Goal: Task Accomplishment & Management: Use online tool/utility

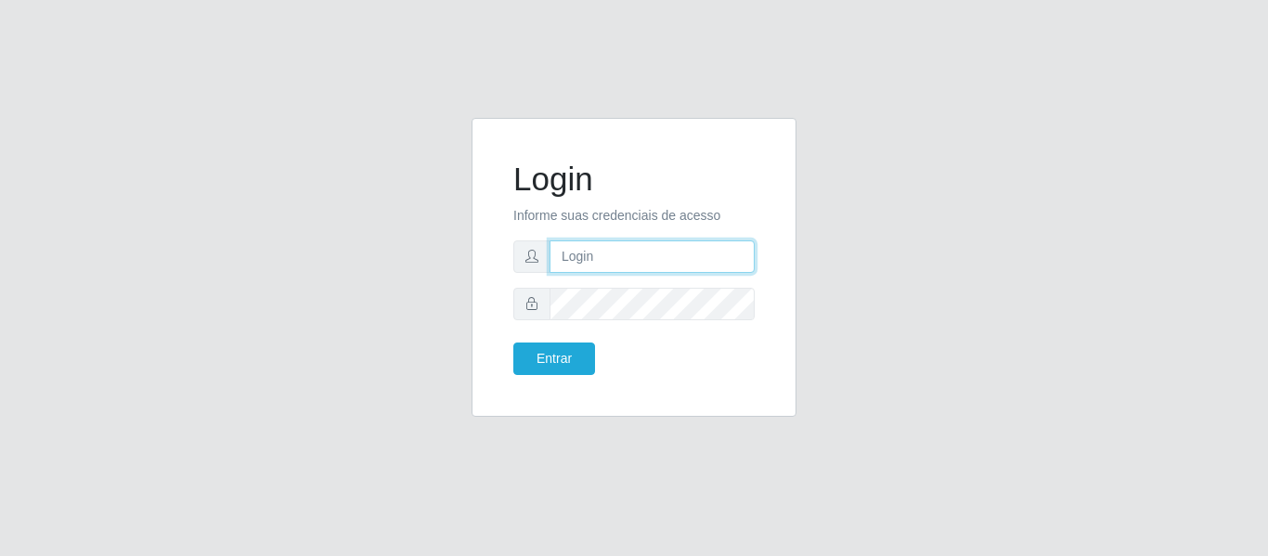
click at [639, 245] on input "text" at bounding box center [652, 257] width 205 height 33
type input "chris.brito6@gmail.com"
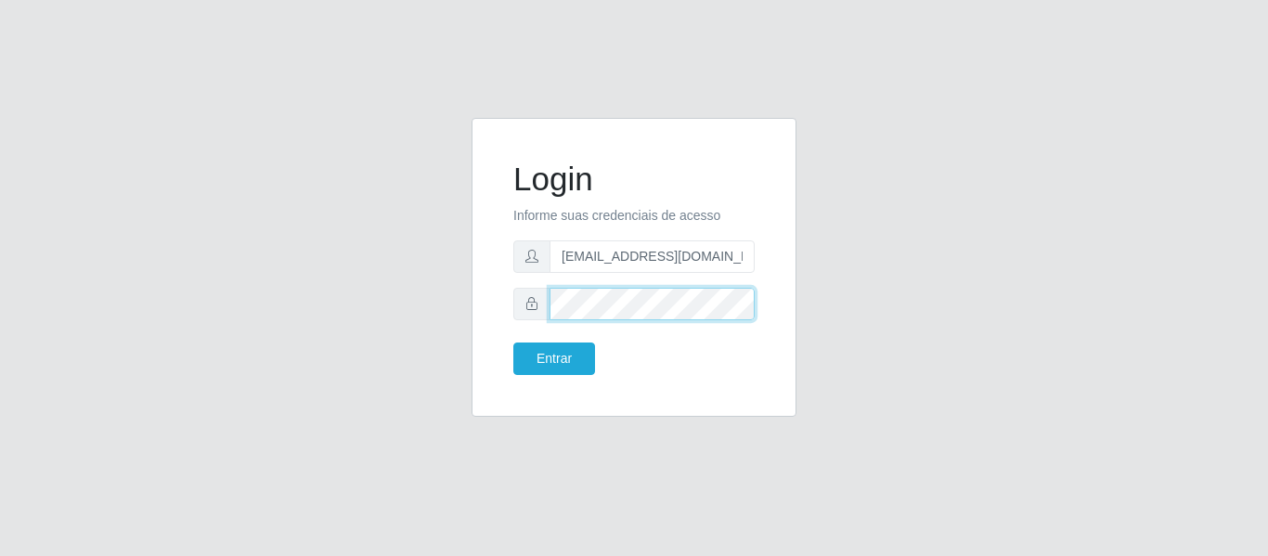
click at [514, 343] on button "Entrar" at bounding box center [555, 359] width 82 height 33
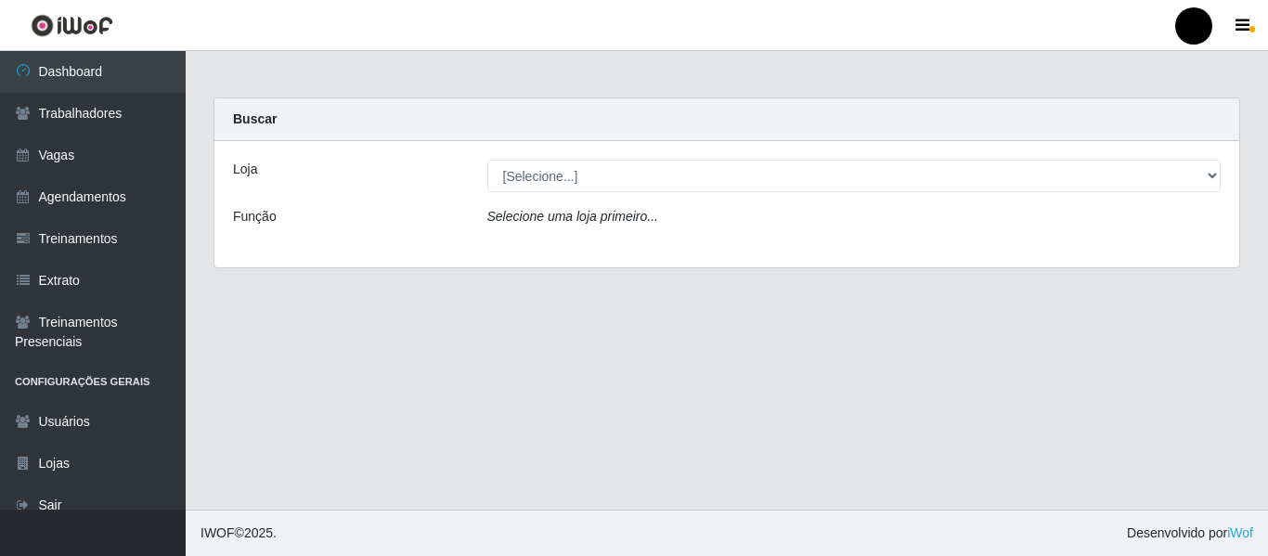
click at [856, 430] on main "Carregando... Buscar Loja [Selecione...] SuperFácil Atacado - Emaús SuperFácil …" at bounding box center [727, 280] width 1083 height 459
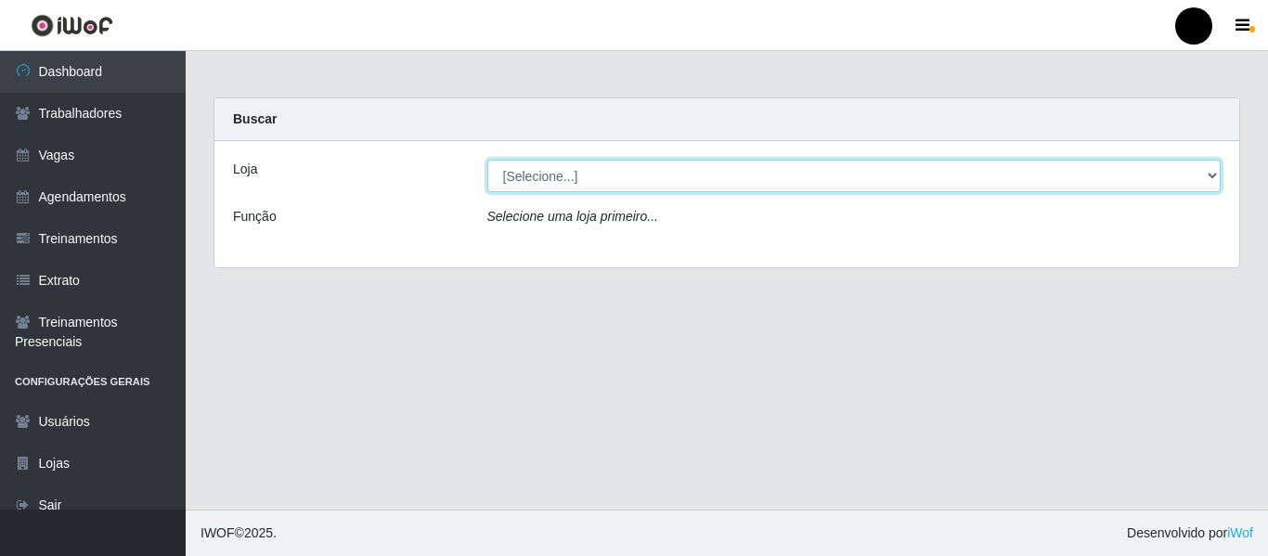
click at [1212, 183] on select "[Selecione...] SuperFácil Atacado - Emaús SuperFácil Atacado - Rodoviária Super…" at bounding box center [855, 176] width 735 height 33
select select "408"
click at [488, 160] on select "[Selecione...] SuperFácil Atacado - Emaús SuperFácil Atacado - Rodoviária Super…" at bounding box center [855, 176] width 735 height 33
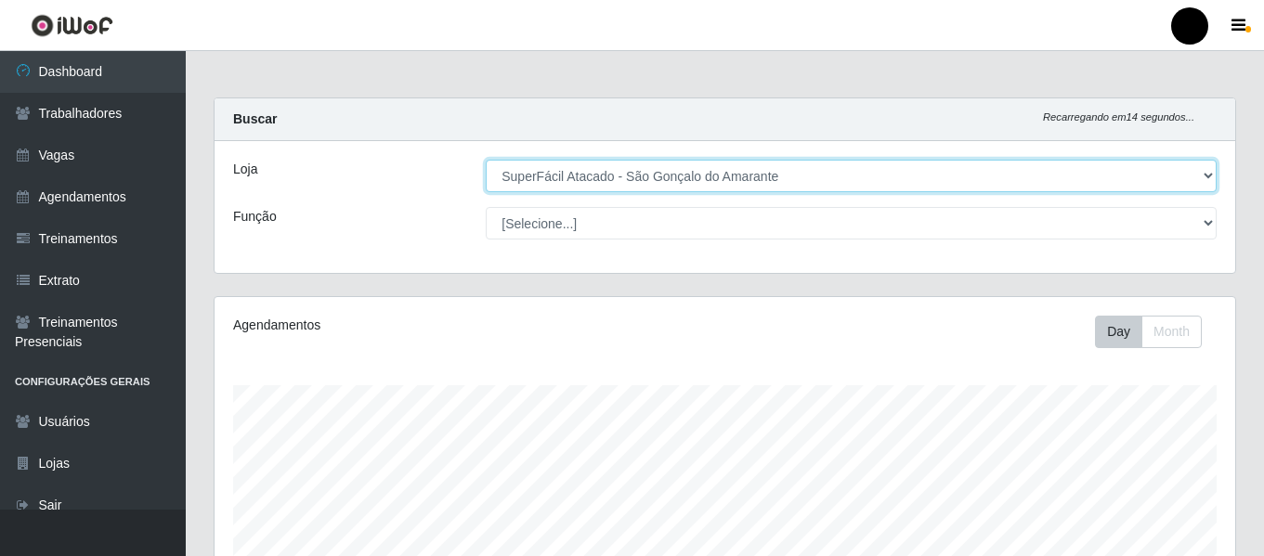
scroll to position [186, 0]
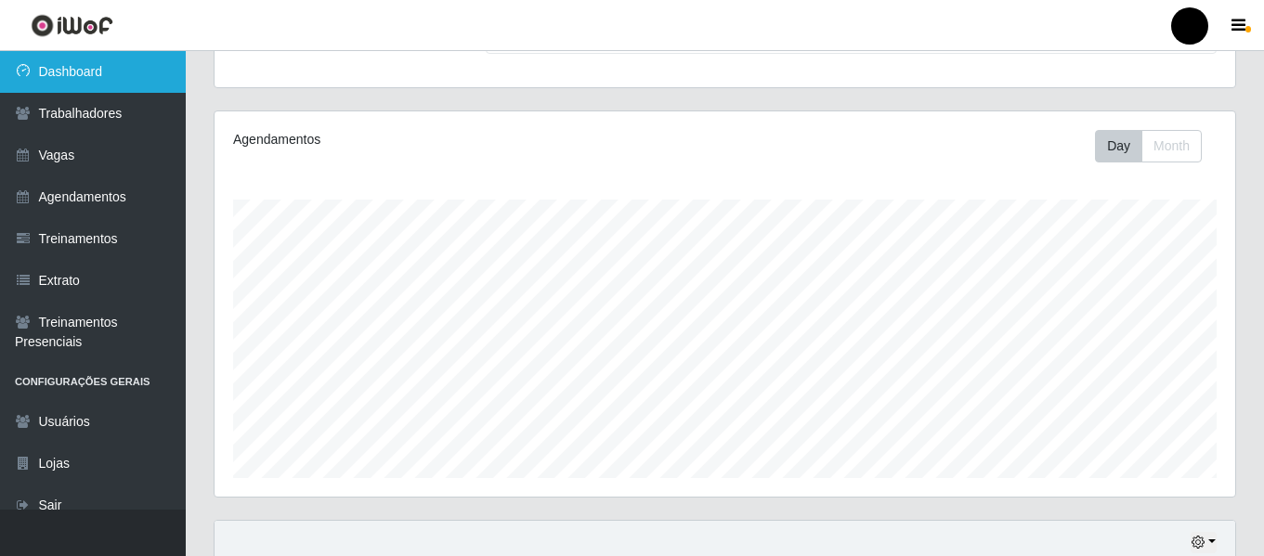
click at [95, 79] on link "Dashboard" at bounding box center [93, 72] width 186 height 42
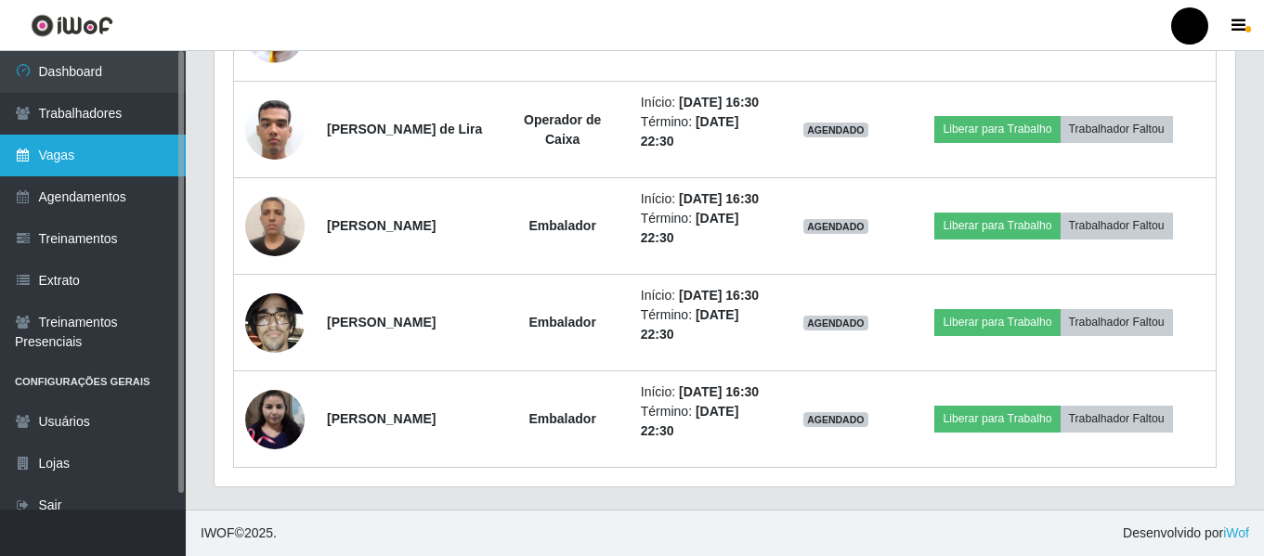
scroll to position [1764, 0]
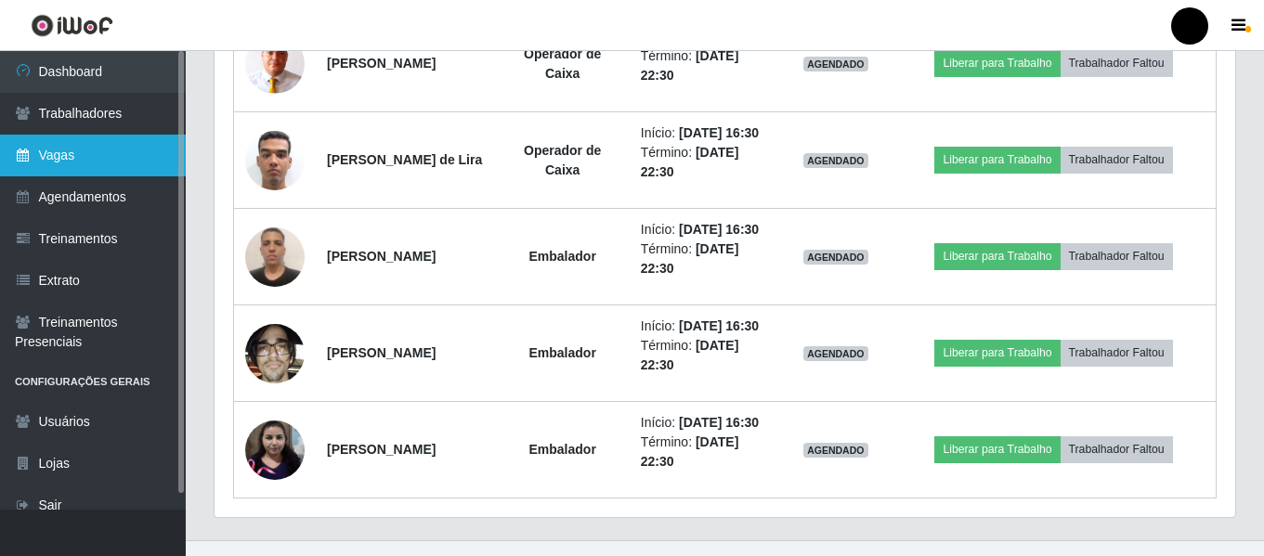
click at [67, 146] on link "Vagas" at bounding box center [93, 156] width 186 height 42
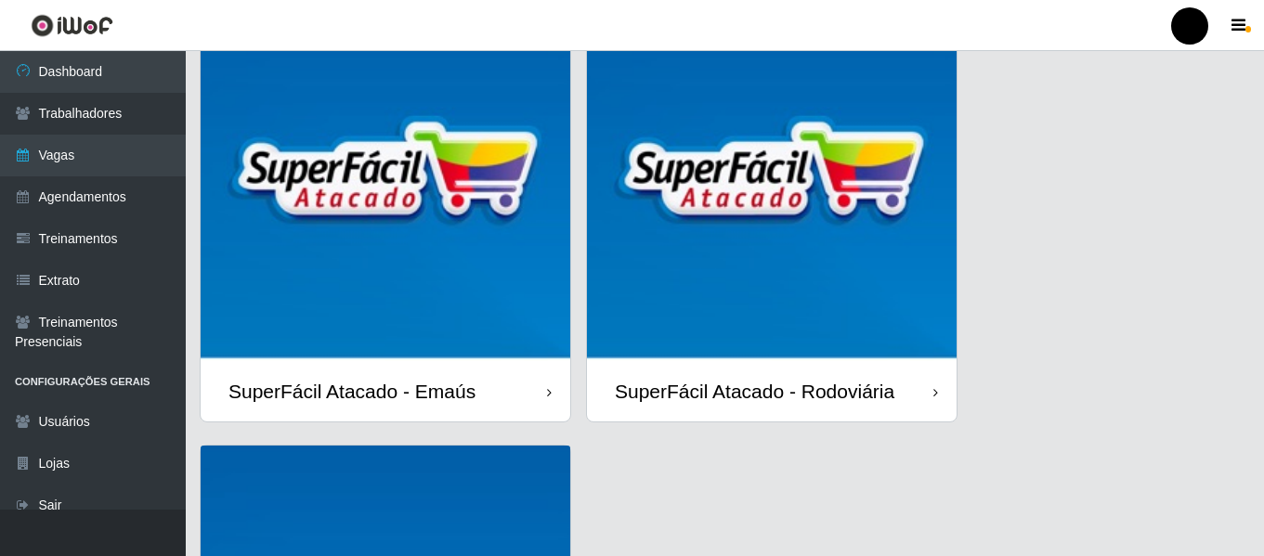
scroll to position [539, 0]
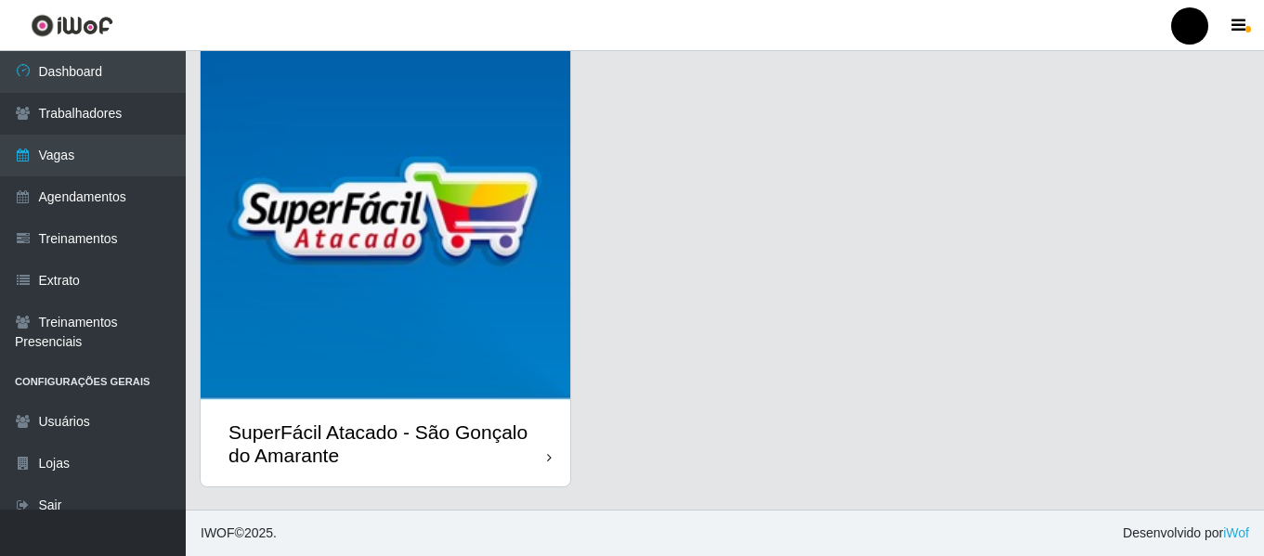
click at [427, 439] on div "SuperFácil Atacado - São Gonçalo do Amarante" at bounding box center [387, 444] width 319 height 46
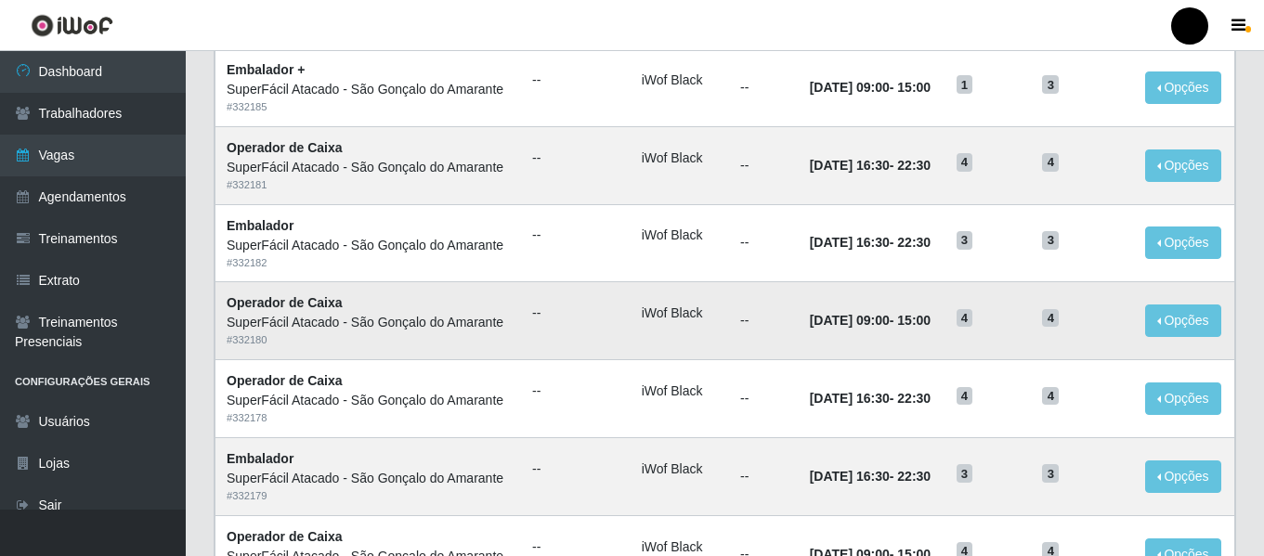
scroll to position [1018, 0]
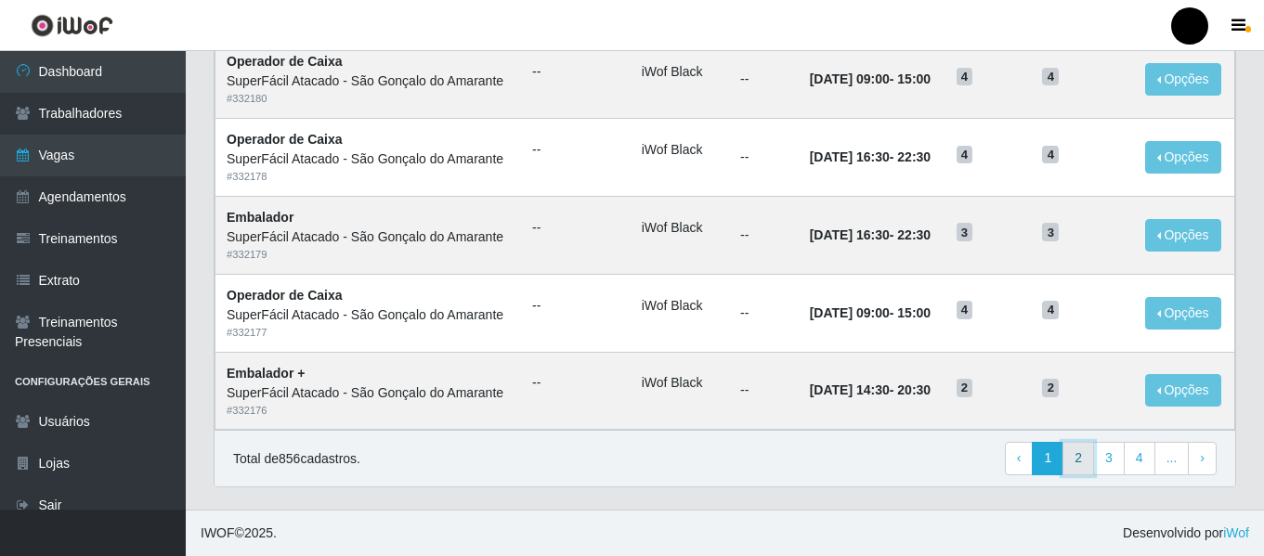
click at [1077, 461] on link "2" at bounding box center [1078, 458] width 32 height 33
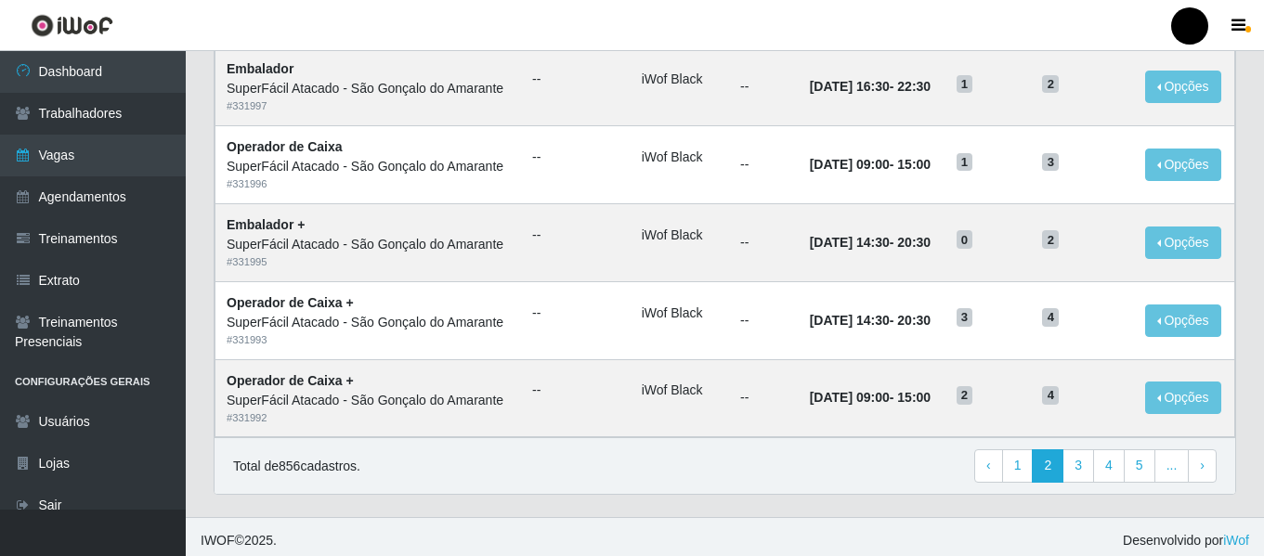
scroll to position [1018, 0]
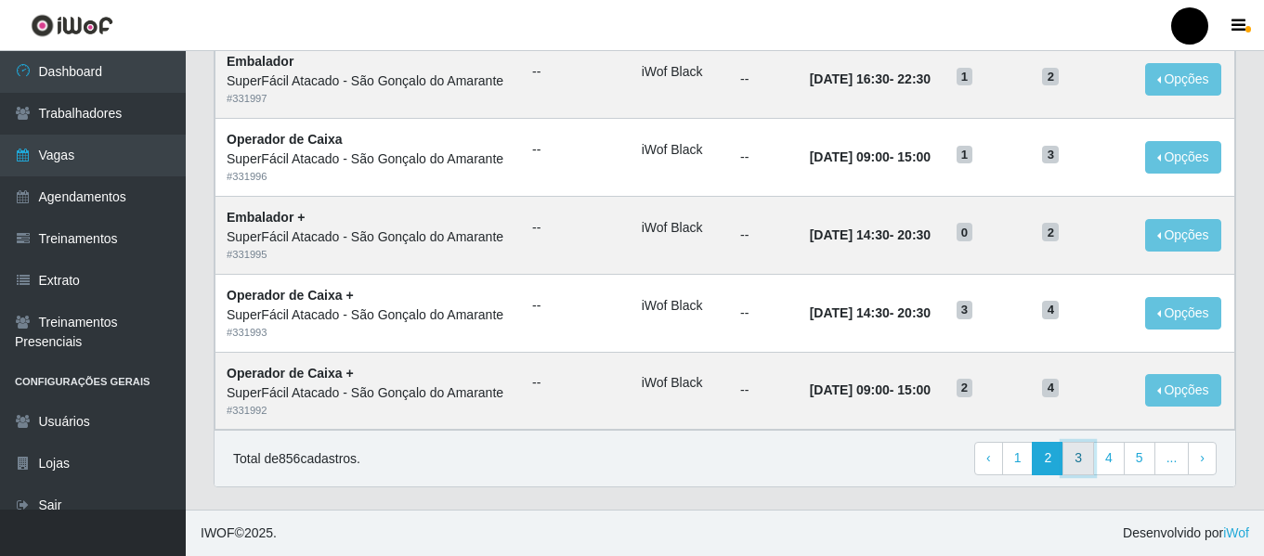
click at [1088, 449] on link "3" at bounding box center [1078, 458] width 32 height 33
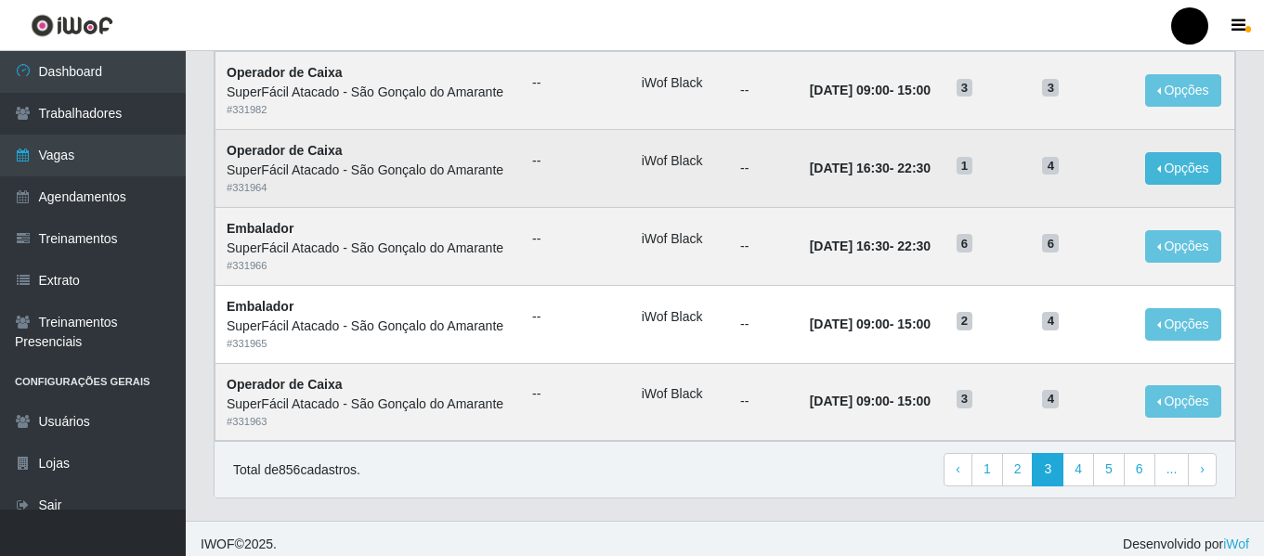
scroll to position [1018, 0]
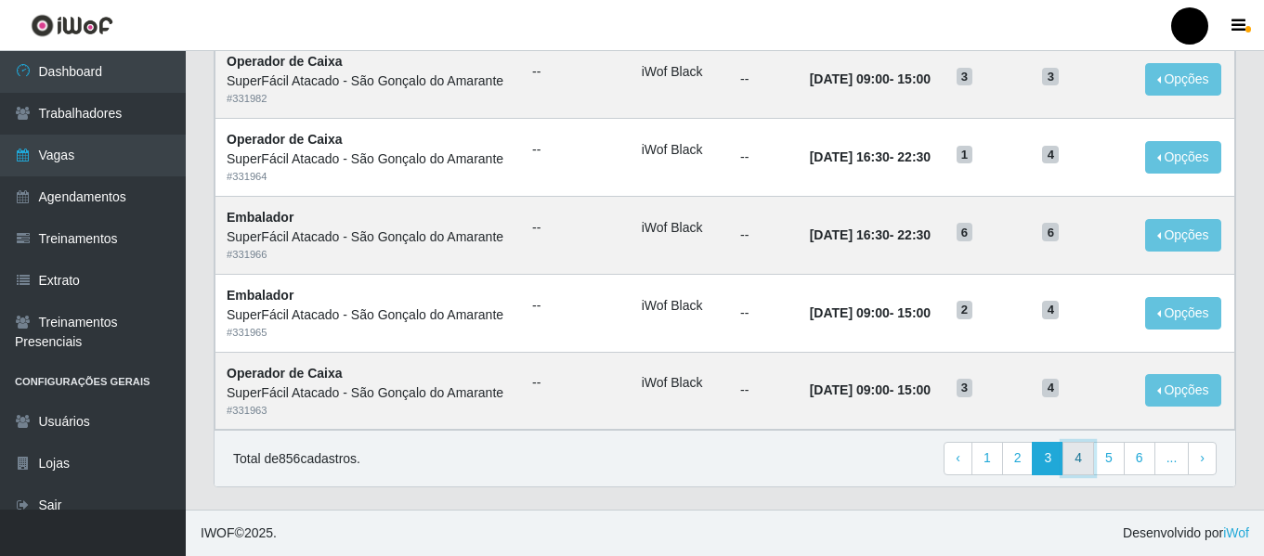
click at [1077, 464] on link "4" at bounding box center [1078, 458] width 32 height 33
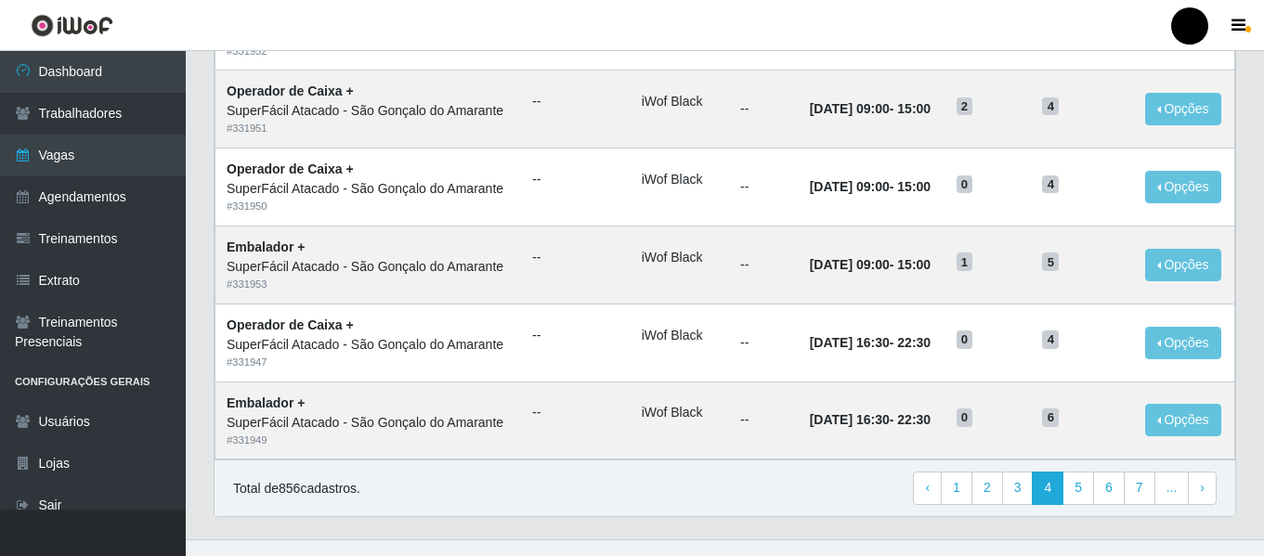
scroll to position [1018, 0]
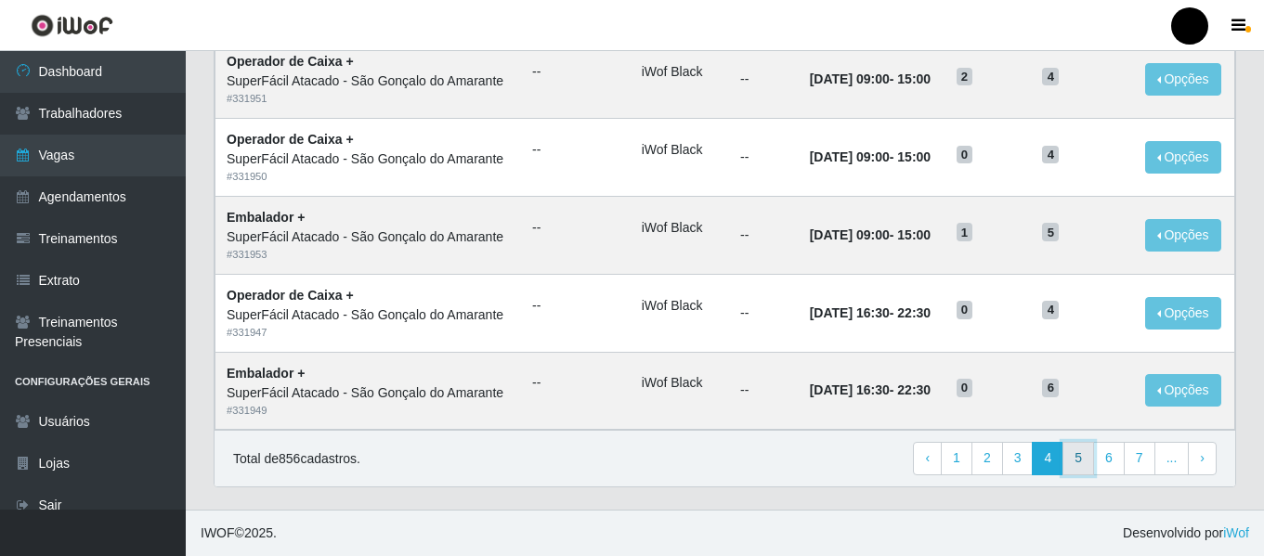
click at [1080, 468] on link "5" at bounding box center [1078, 458] width 32 height 33
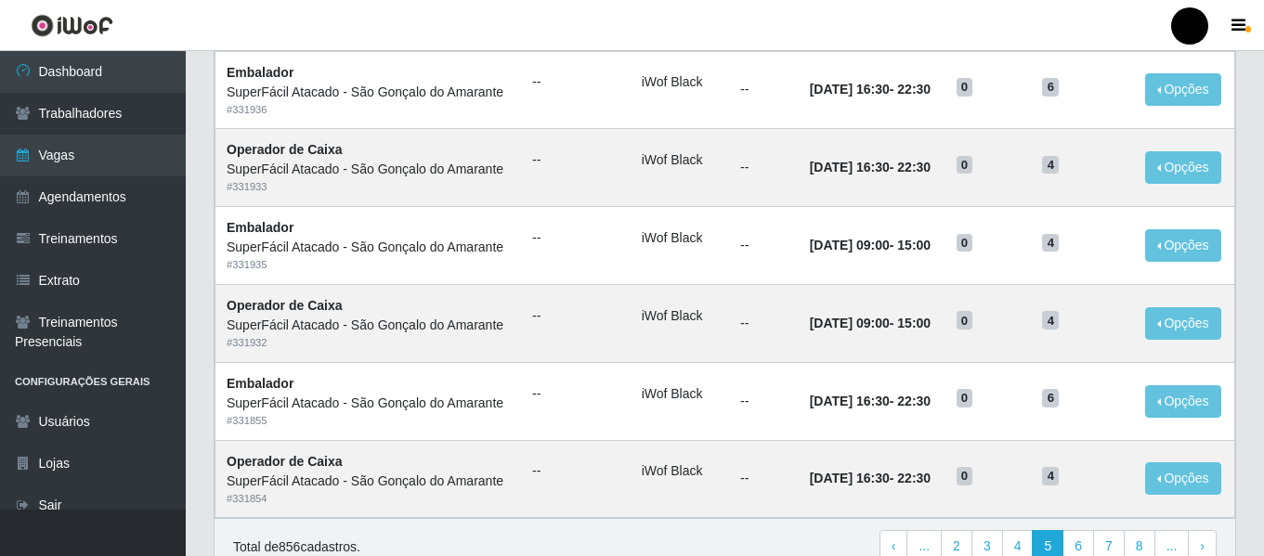
scroll to position [1018, 0]
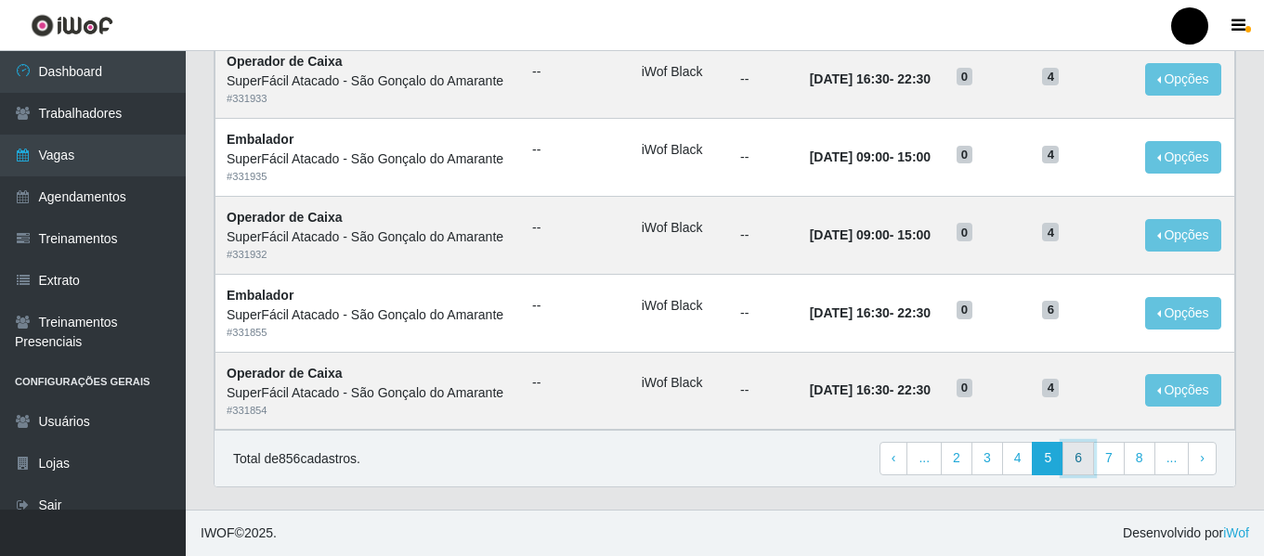
click at [1081, 462] on link "6" at bounding box center [1078, 458] width 32 height 33
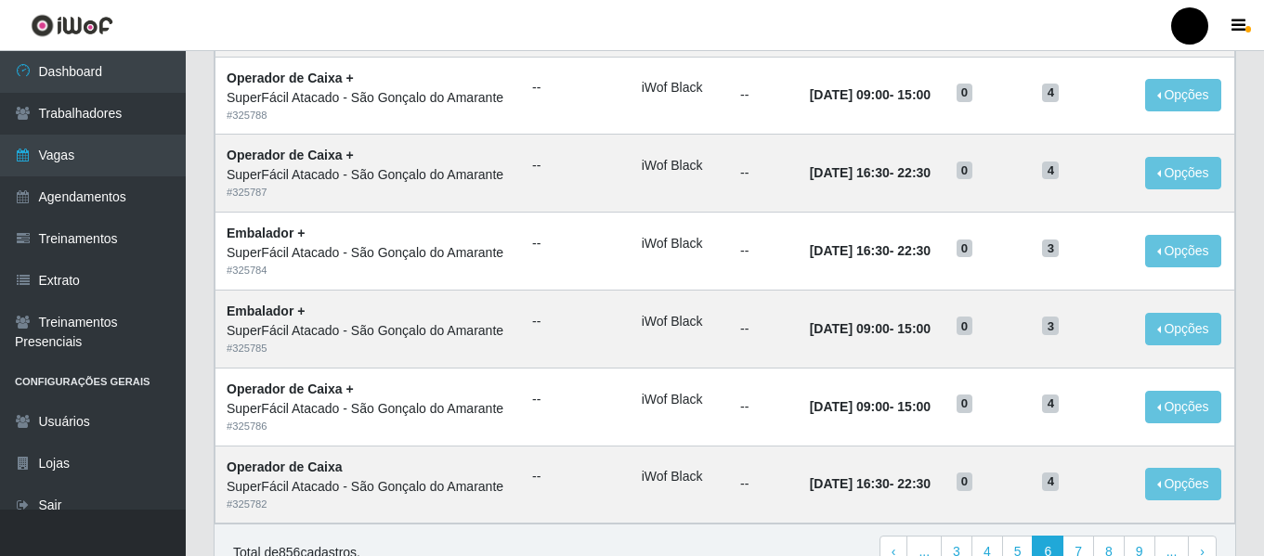
scroll to position [1018, 0]
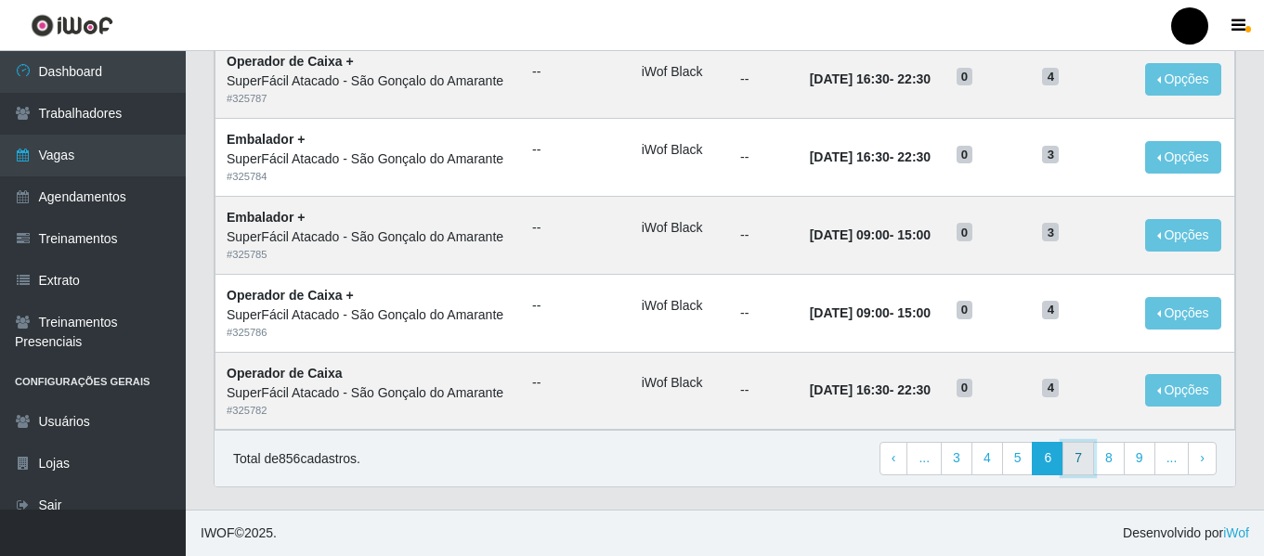
click at [1086, 456] on link "7" at bounding box center [1078, 458] width 32 height 33
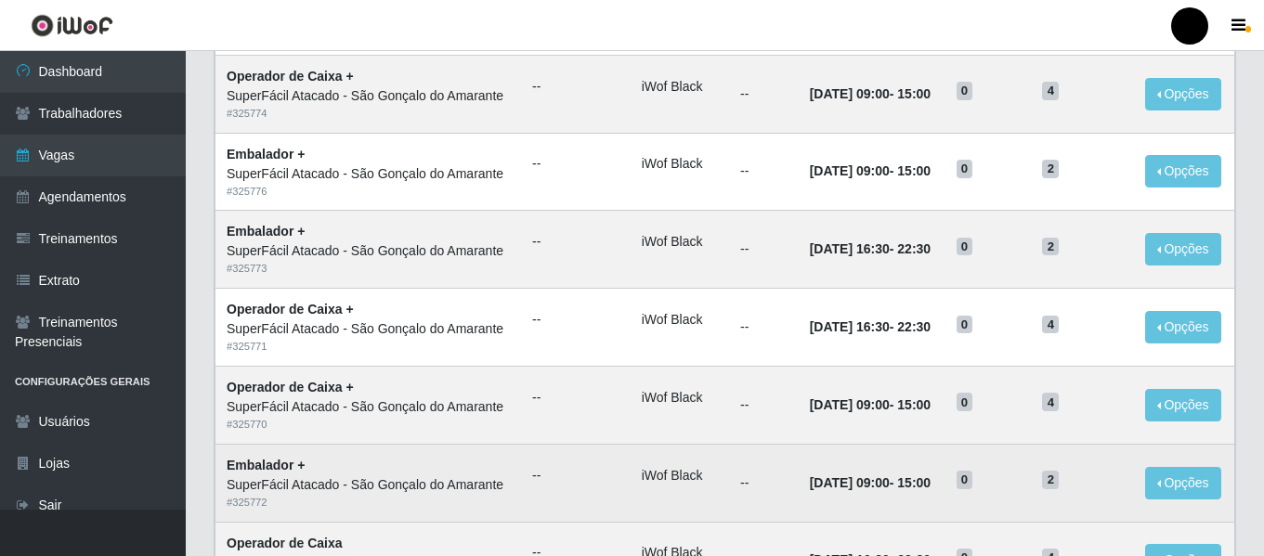
scroll to position [1018, 0]
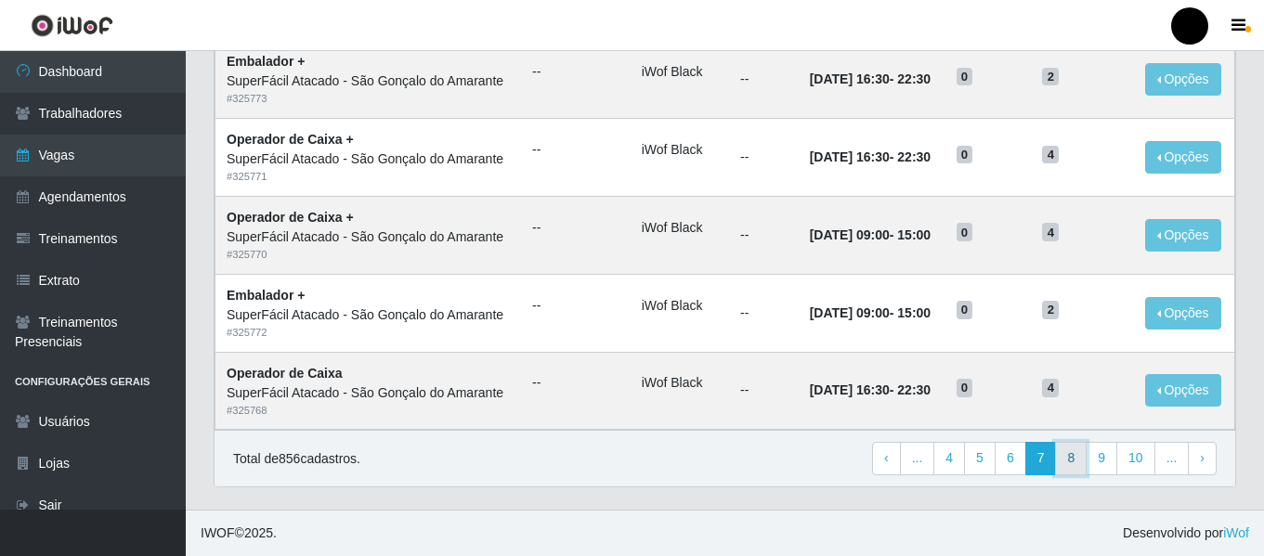
click at [1070, 458] on link "8" at bounding box center [1071, 458] width 32 height 33
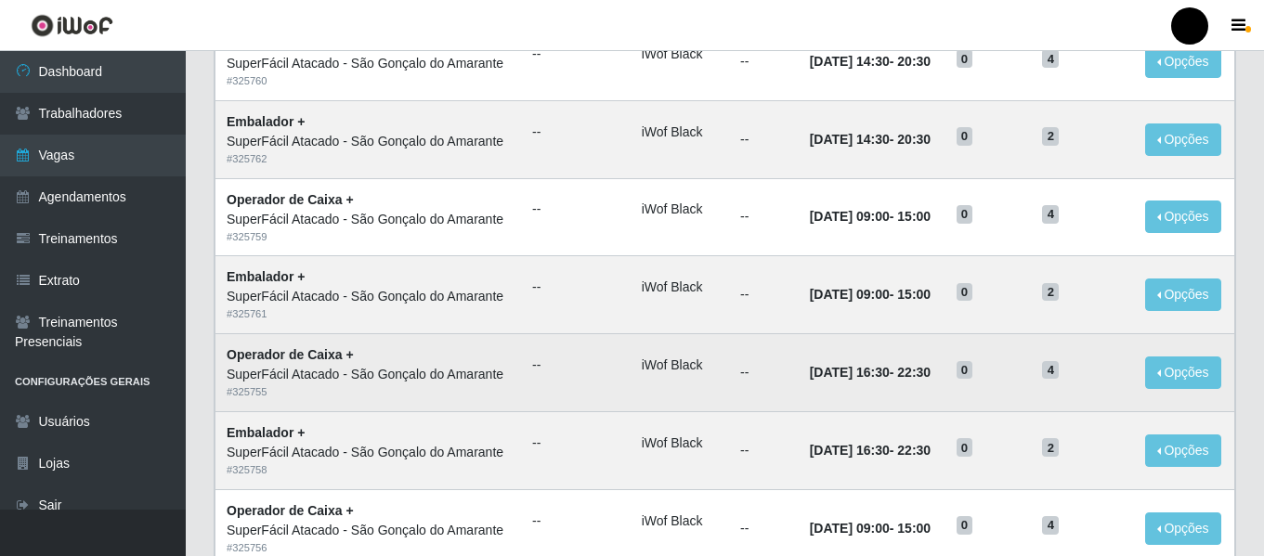
scroll to position [1018, 0]
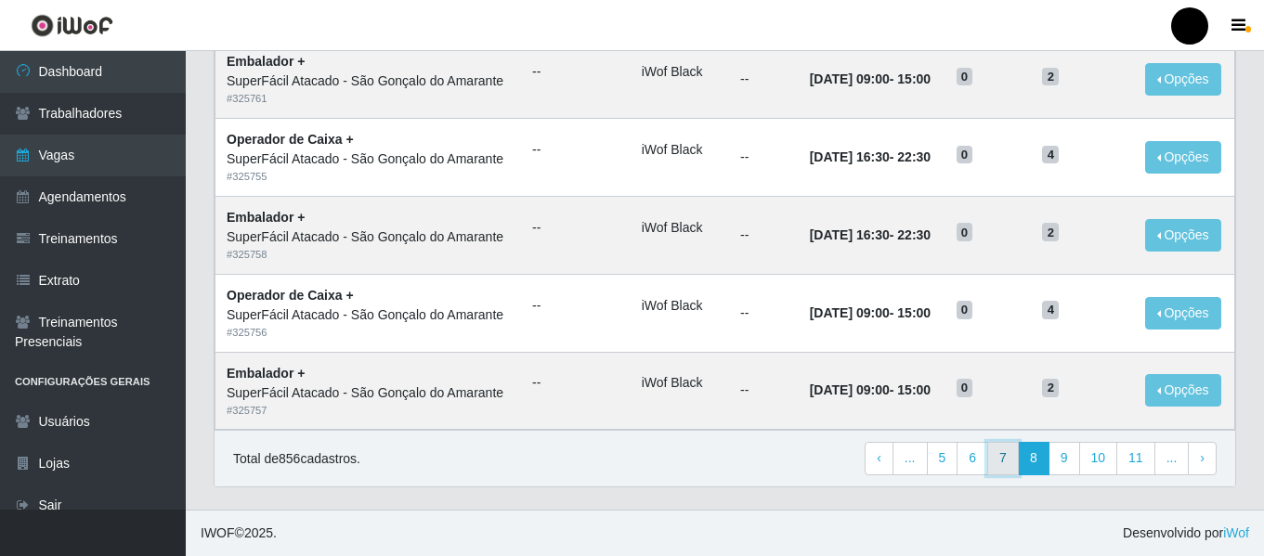
click at [1007, 462] on link "7" at bounding box center [1003, 458] width 32 height 33
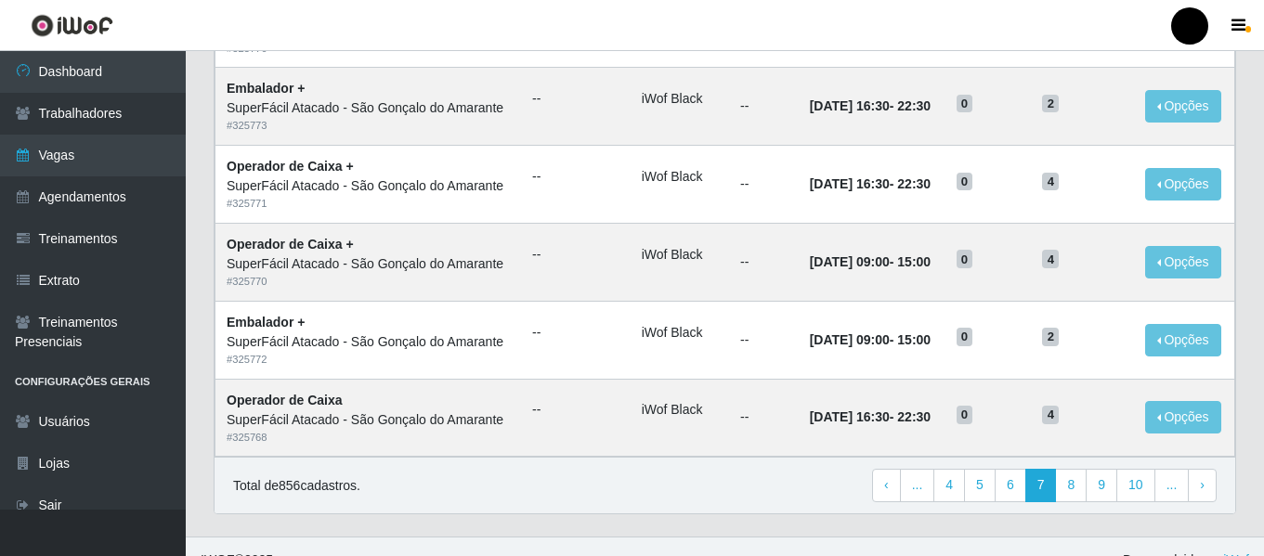
scroll to position [1018, 0]
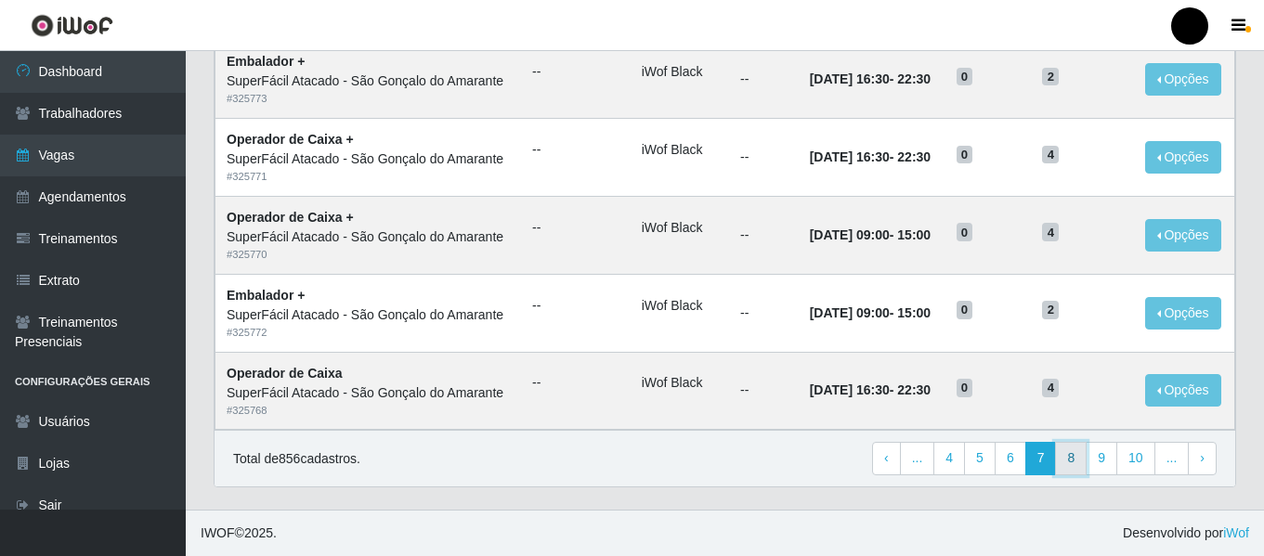
click at [1075, 462] on link "8" at bounding box center [1071, 458] width 32 height 33
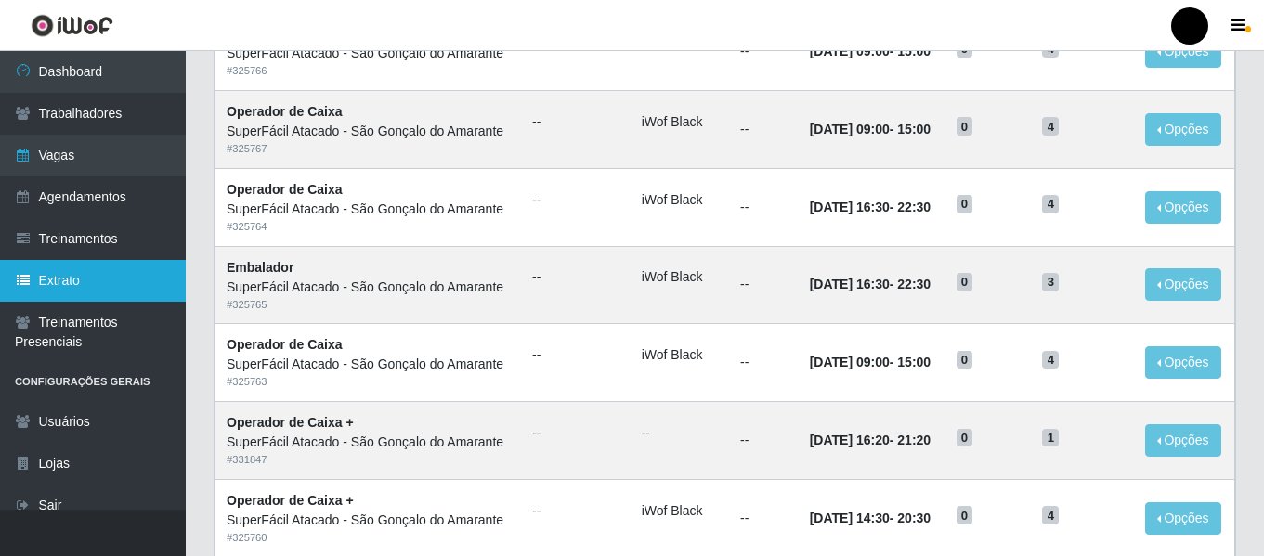
scroll to position [464, 0]
